Goal: Information Seeking & Learning: Learn about a topic

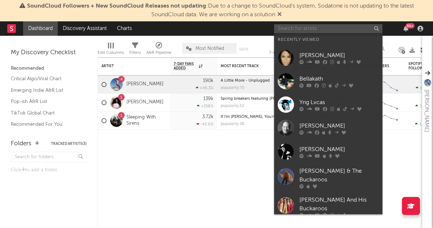
click at [319, 28] on input "text" at bounding box center [328, 28] width 108 height 9
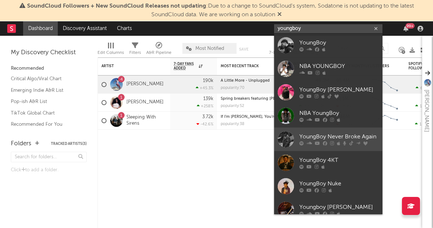
type input "youngboy"
click at [322, 133] on div "YoungBoy Never Broke Again" at bounding box center [339, 137] width 79 height 9
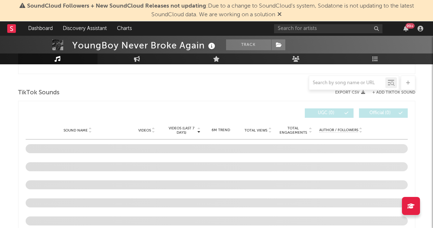
scroll to position [428, 0]
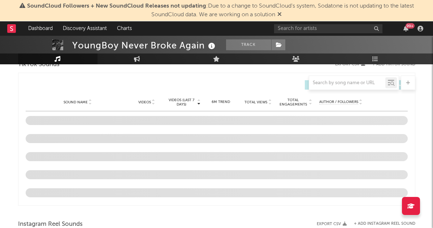
select select "6m"
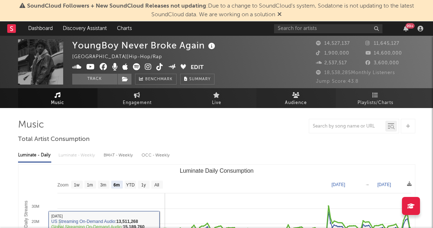
scroll to position [0, 0]
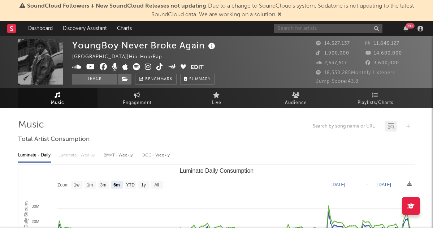
click at [312, 27] on input "text" at bounding box center [328, 28] width 108 height 9
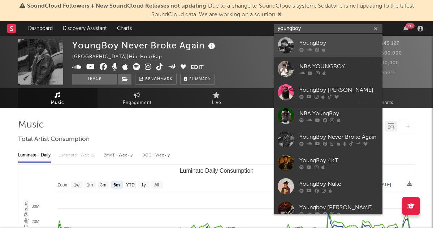
type input "youngboy"
click at [326, 41] on div "YoungBoy" at bounding box center [339, 43] width 79 height 9
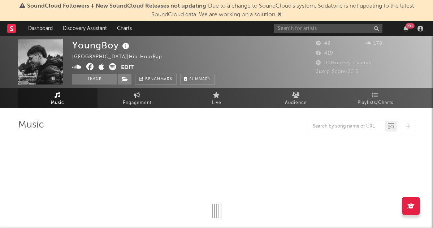
select select "1w"
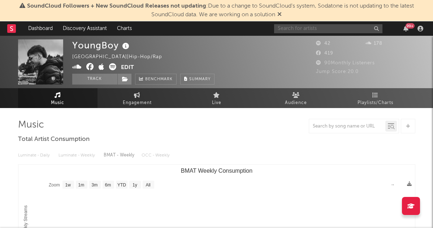
click at [322, 29] on input "text" at bounding box center [328, 28] width 108 height 9
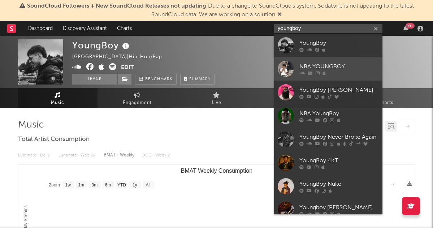
type input "youngboy"
click at [324, 61] on link "NBA YOUNGBOY" at bounding box center [328, 68] width 108 height 23
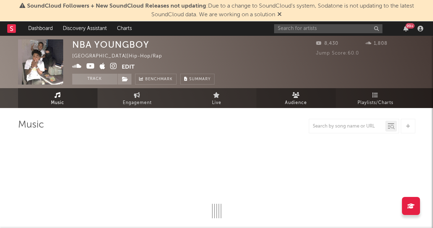
select select "1w"
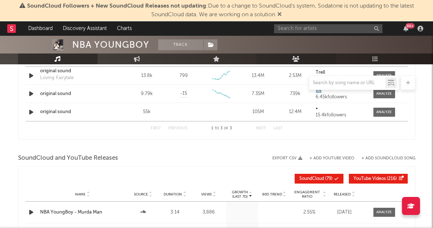
scroll to position [310, 0]
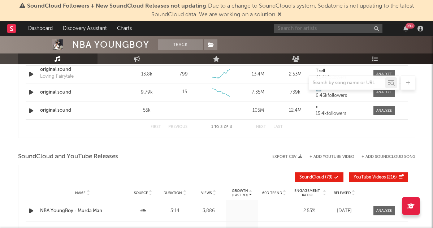
click at [287, 30] on input "text" at bounding box center [328, 28] width 108 height 9
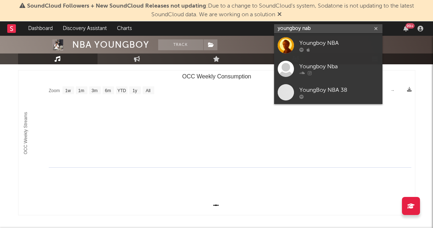
scroll to position [343, 0]
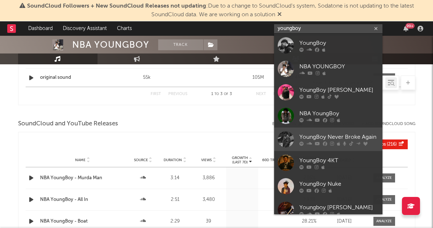
type input "youngboy"
click at [328, 135] on div "YoungBoy Never Broke Again" at bounding box center [339, 137] width 79 height 9
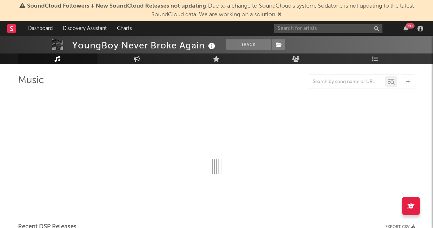
select select "6m"
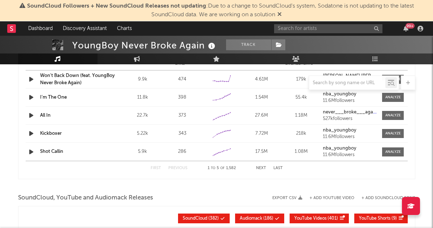
scroll to position [705, 0]
click at [258, 167] on button "Next" at bounding box center [261, 168] width 10 height 4
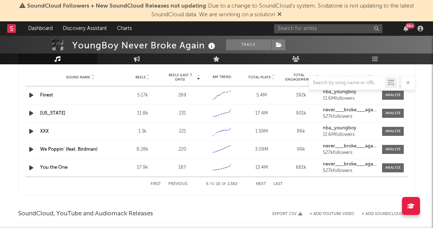
scroll to position [690, 0]
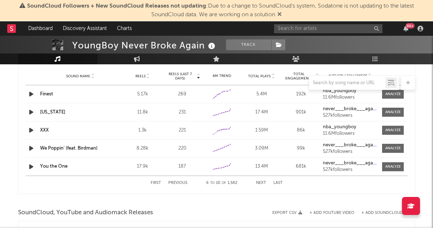
click at [259, 183] on button "Next" at bounding box center [261, 183] width 10 height 4
